Goal: Task Accomplishment & Management: Manage account settings

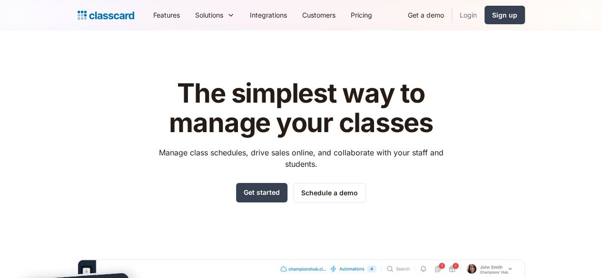
click at [484, 14] on link "Login" at bounding box center [468, 14] width 32 height 21
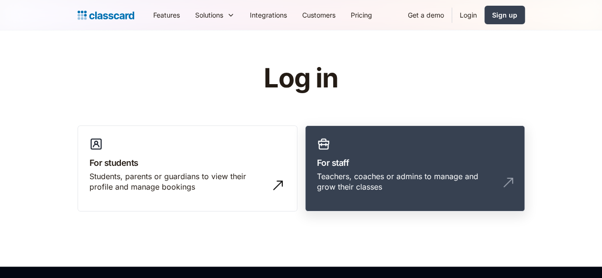
click at [368, 178] on div "Teachers, coaches or admins to manage and grow their classes" at bounding box center [405, 181] width 177 height 21
